Goal: Transaction & Acquisition: Book appointment/travel/reservation

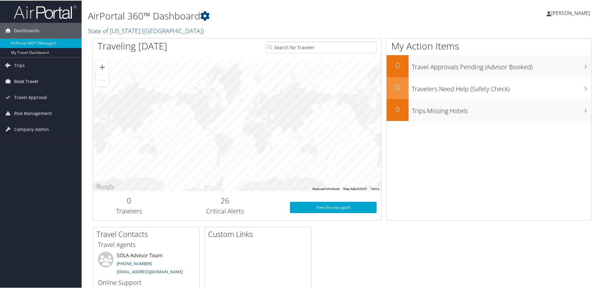
click at [27, 79] on span "Book Travel" at bounding box center [26, 81] width 24 height 16
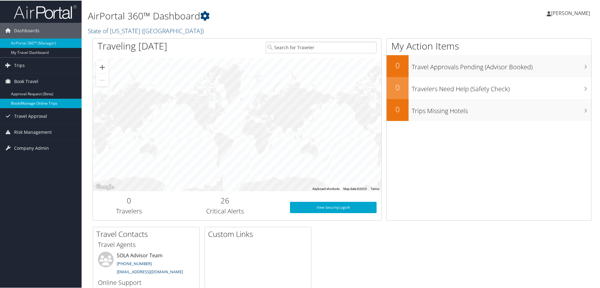
click at [28, 103] on link "Book/Manage Online Trips" at bounding box center [41, 102] width 82 height 9
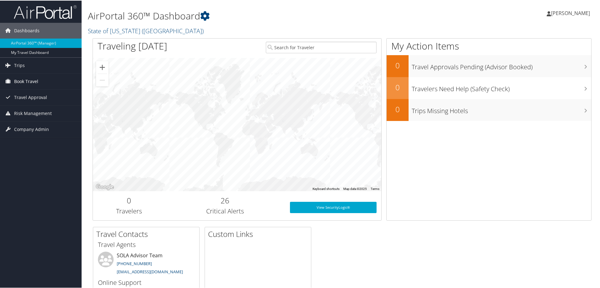
click at [25, 81] on span "Book Travel" at bounding box center [26, 81] width 24 height 16
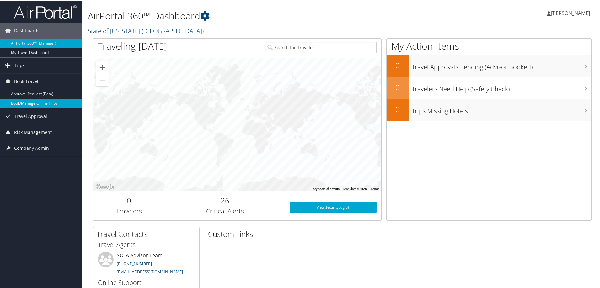
click at [24, 103] on link "Book/Manage Online Trips" at bounding box center [41, 102] width 82 height 9
